Goal: Task Accomplishment & Management: Use online tool/utility

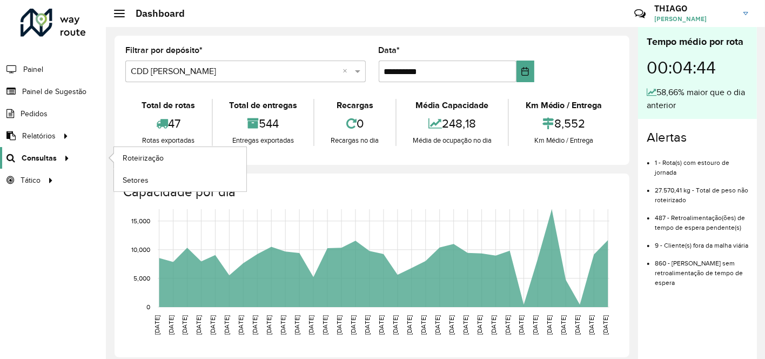
click at [32, 153] on span "Consultas" at bounding box center [39, 157] width 35 height 11
click at [150, 162] on span "Roteirização" at bounding box center [145, 157] width 44 height 11
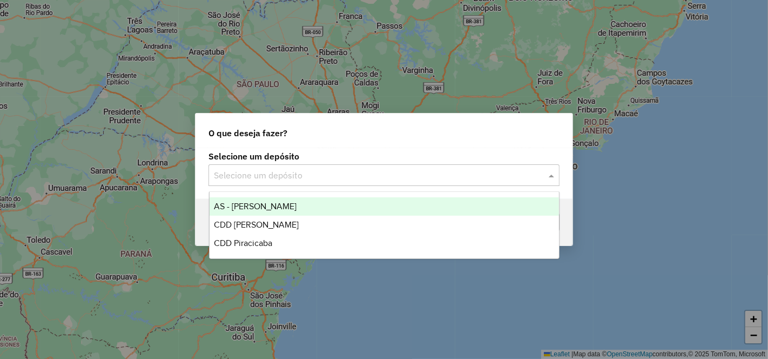
click at [260, 172] on input "text" at bounding box center [373, 175] width 319 height 13
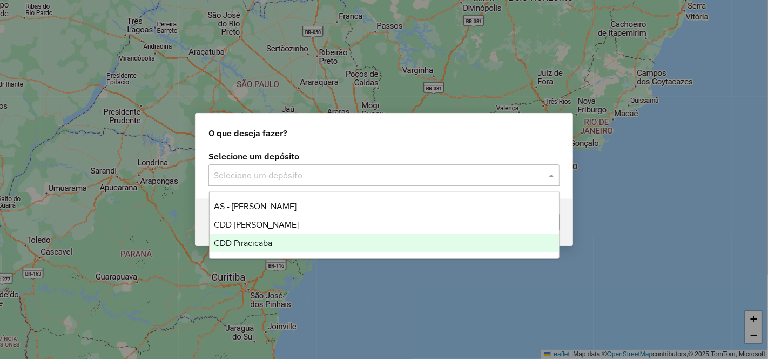
click at [273, 240] on div "CDD Piracicaba" at bounding box center [385, 243] width 350 height 18
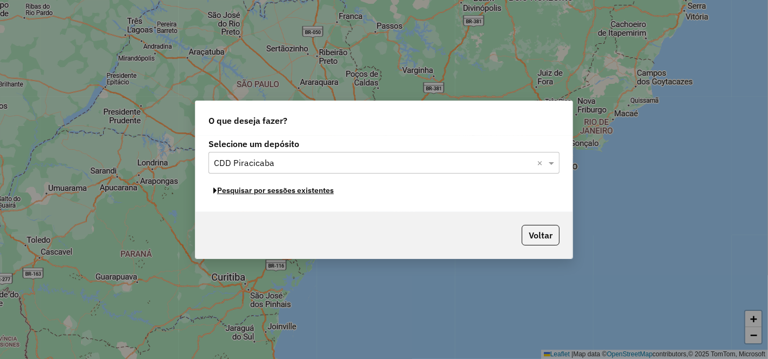
click at [290, 194] on button "Pesquisar por sessões existentes" at bounding box center [274, 190] width 130 height 17
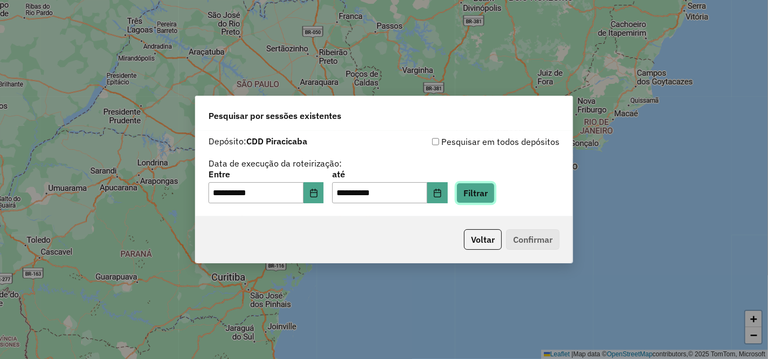
click at [487, 189] on button "Filtrar" at bounding box center [476, 193] width 38 height 21
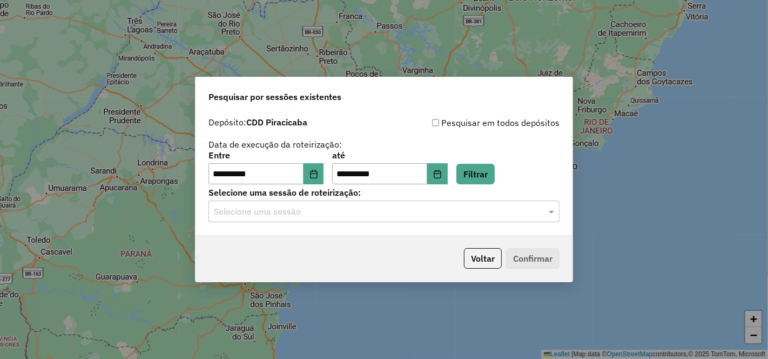
click at [258, 213] on input "text" at bounding box center [373, 211] width 319 height 13
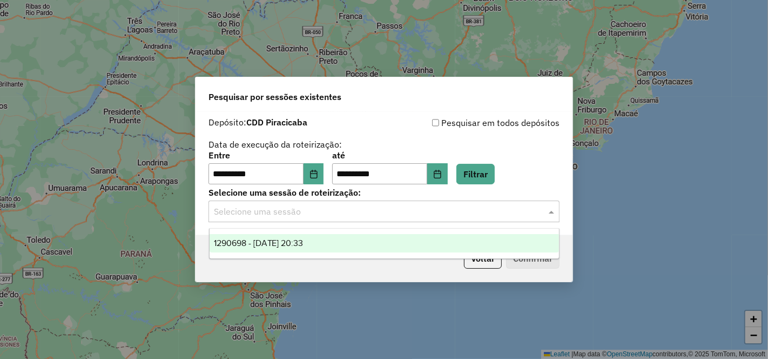
click at [268, 244] on span "1290698 - 08/10/2025 20:33" at bounding box center [259, 242] width 90 height 9
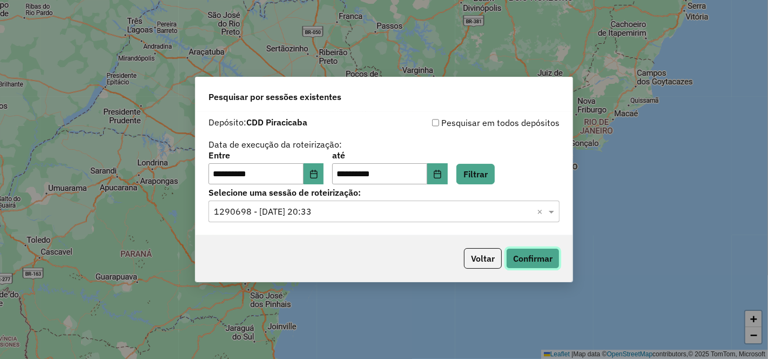
click at [533, 256] on button "Confirmar" at bounding box center [532, 258] width 53 height 21
